Goal: Find specific page/section: Find specific page/section

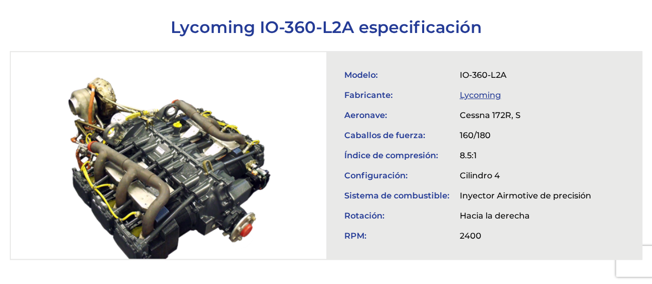
scroll to position [368, 0]
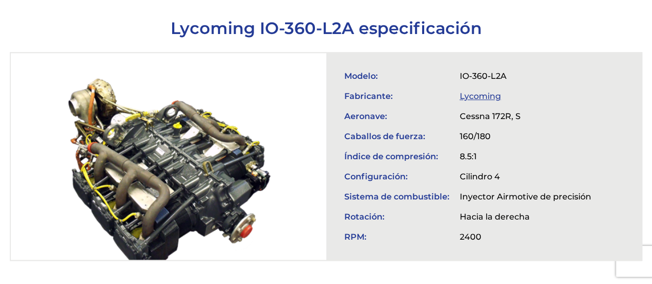
drag, startPoint x: 205, startPoint y: 132, endPoint x: 148, endPoint y: 134, distance: 57.2
click at [148, 134] on div at bounding box center [168, 156] width 315 height 207
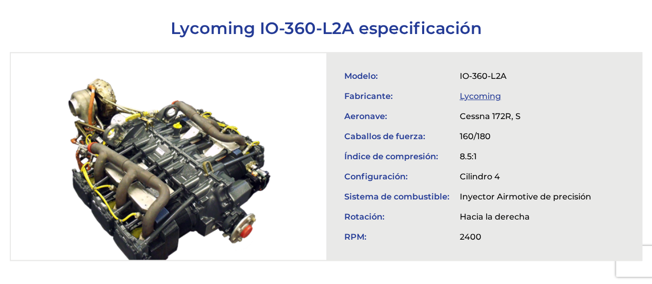
click at [148, 134] on div at bounding box center [168, 156] width 315 height 207
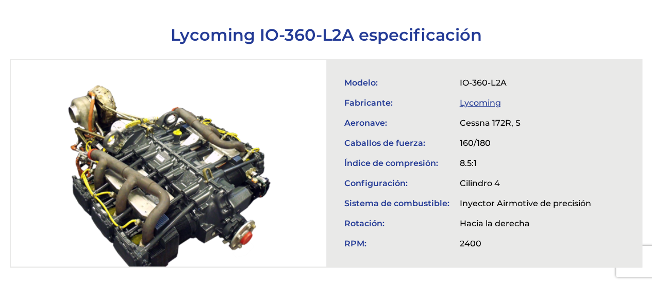
scroll to position [358, 0]
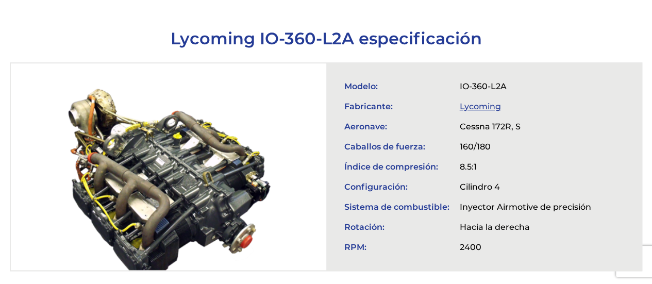
click at [466, 102] on link "Lycoming" at bounding box center [480, 107] width 41 height 10
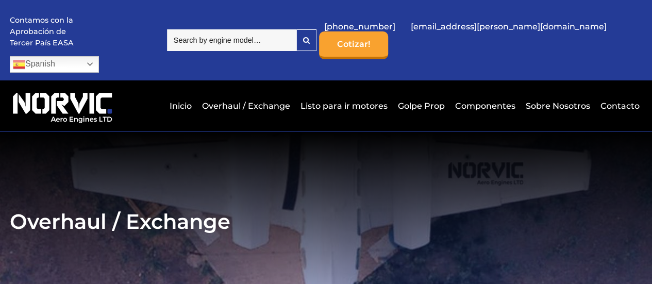
click at [291, 30] on input "search" at bounding box center [231, 40] width 129 height 22
click at [310, 37] on icon at bounding box center [306, 40] width 7 height 7
click at [289, 32] on input "IO 360" at bounding box center [231, 40] width 129 height 22
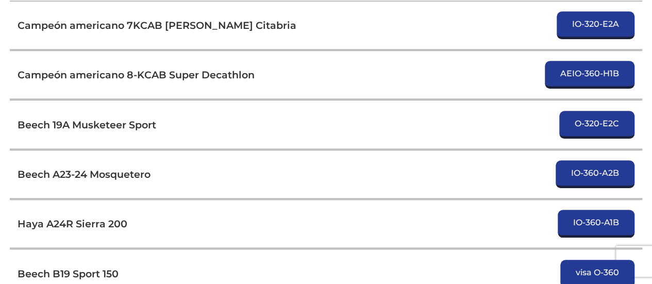
scroll to position [405, 0]
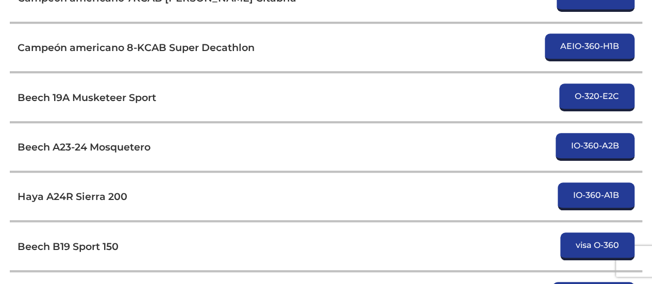
type input "IO 360 mk"
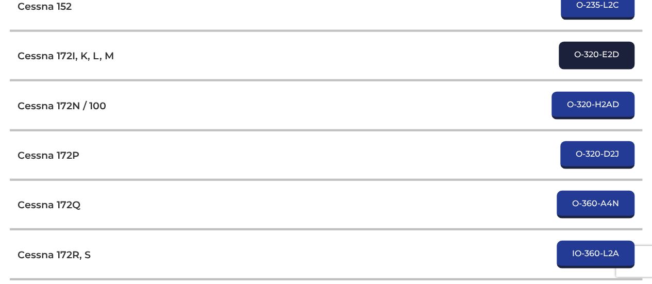
scroll to position [1193, 0]
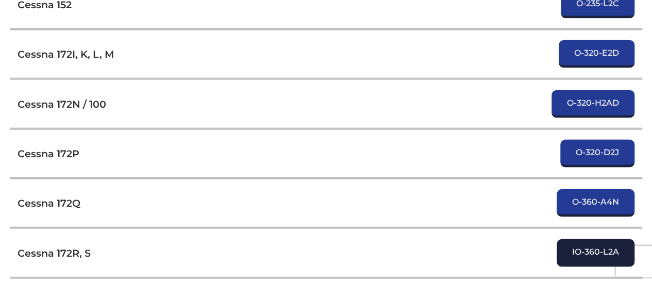
click at [572, 239] on link "IO-360-L2A" at bounding box center [596, 253] width 78 height 28
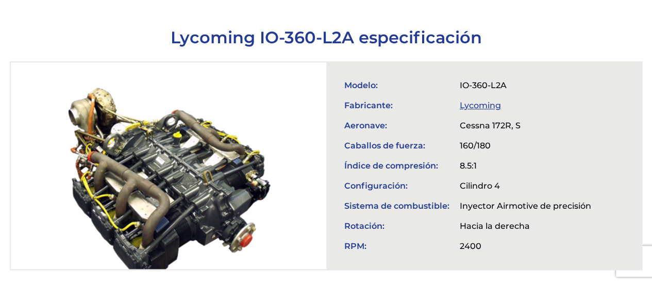
scroll to position [373, 0]
